Goal: Task Accomplishment & Management: Use online tool/utility

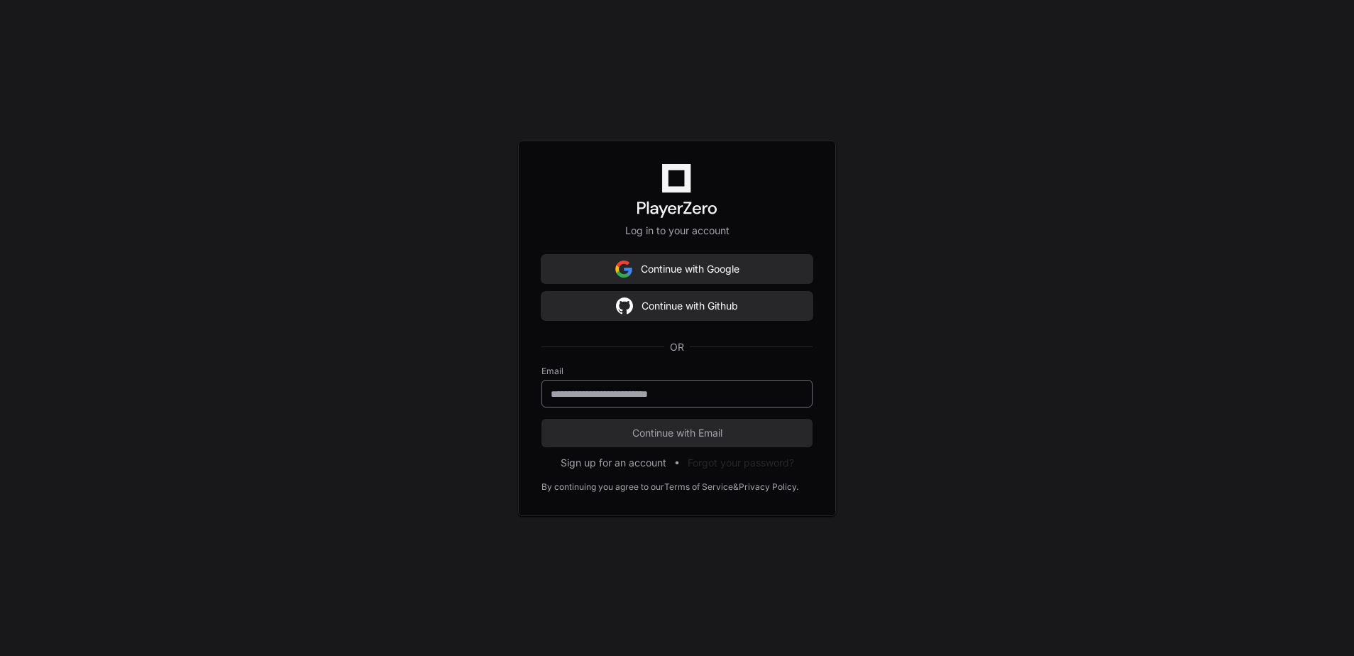
click at [652, 391] on input "email" at bounding box center [677, 394] width 253 height 14
type input "**********"
click at [700, 436] on span "Continue with Email" at bounding box center [676, 433] width 271 height 14
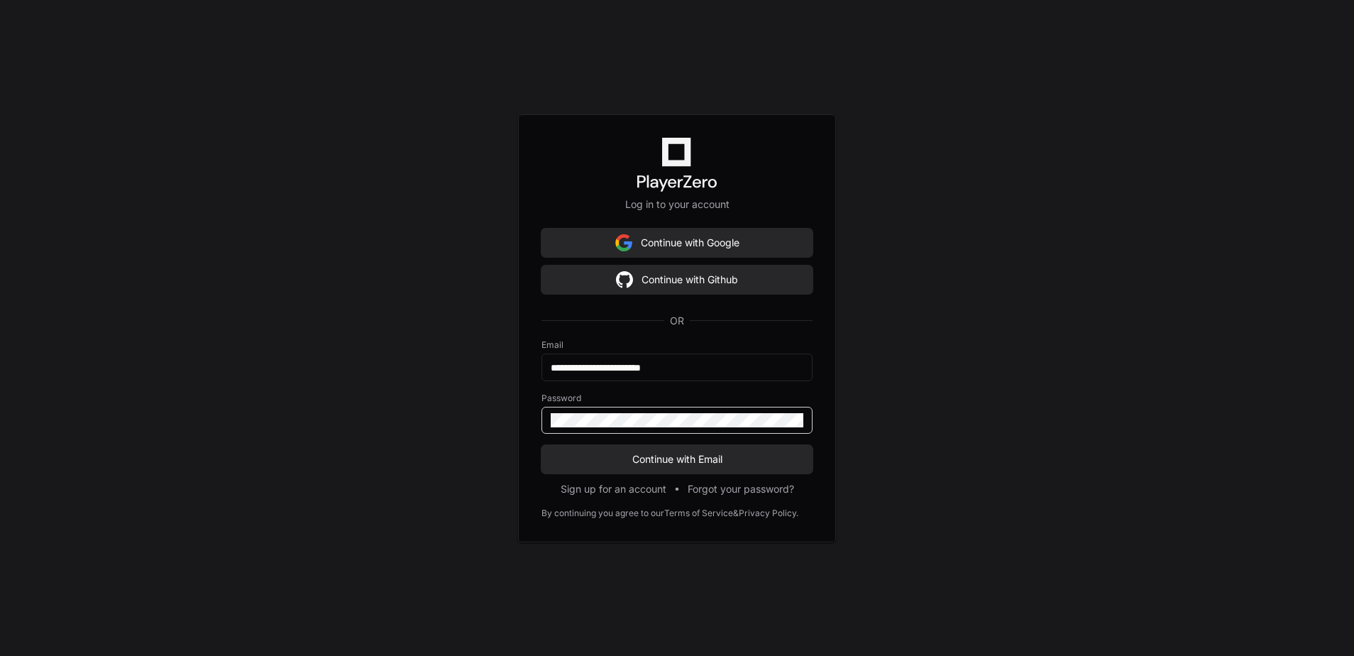
click button "Continue with Email" at bounding box center [676, 459] width 271 height 28
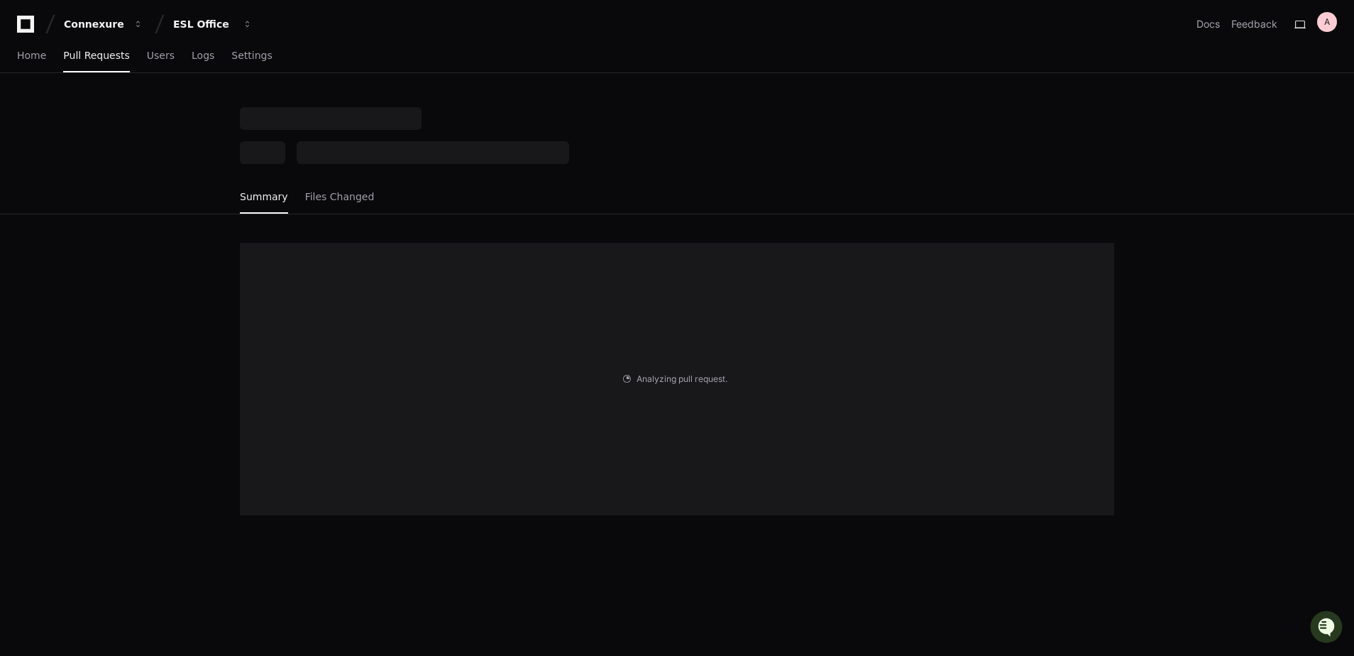
click at [828, 569] on div "Summary Files Changed Analyzing pull request . . ." at bounding box center [677, 435] width 1354 height 656
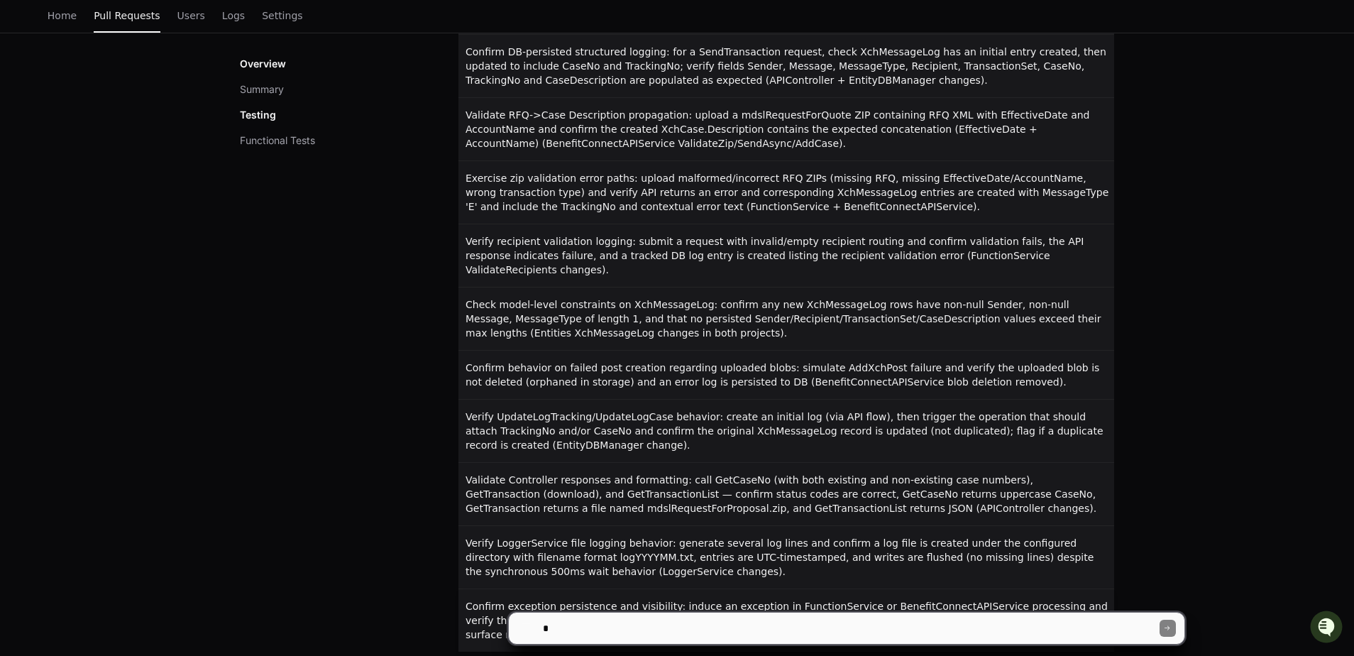
scroll to position [1738, 0]
